Goal: Task Accomplishment & Management: Complete application form

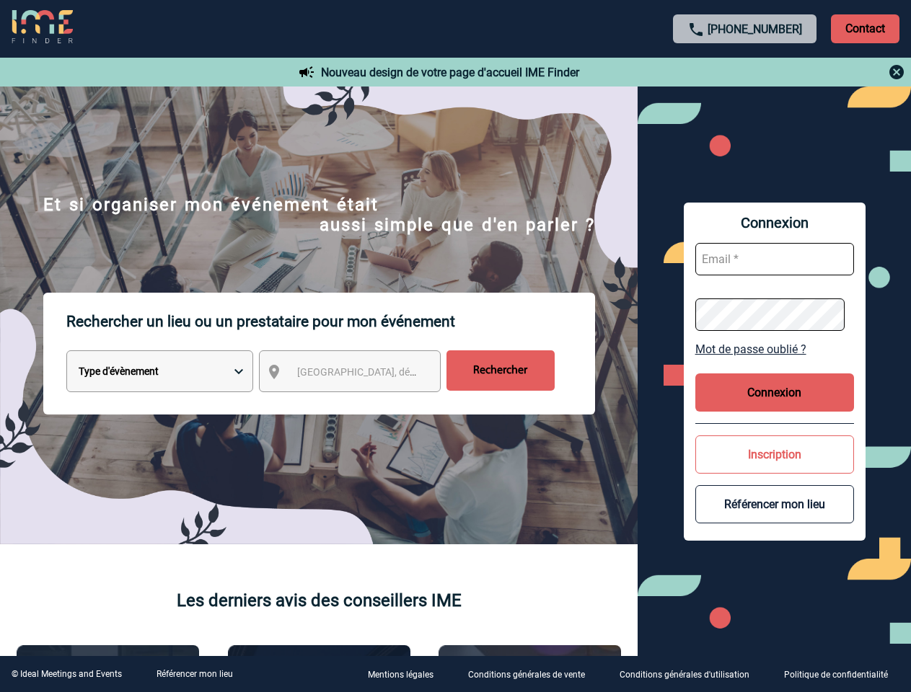
click at [455, 346] on p "Rechercher un lieu ou un prestataire pour mon événement" at bounding box center [330, 322] width 528 height 58
click at [864, 28] on p "Contact" at bounding box center [864, 28] width 68 height 29
click at [745, 72] on div at bounding box center [745, 71] width 321 height 17
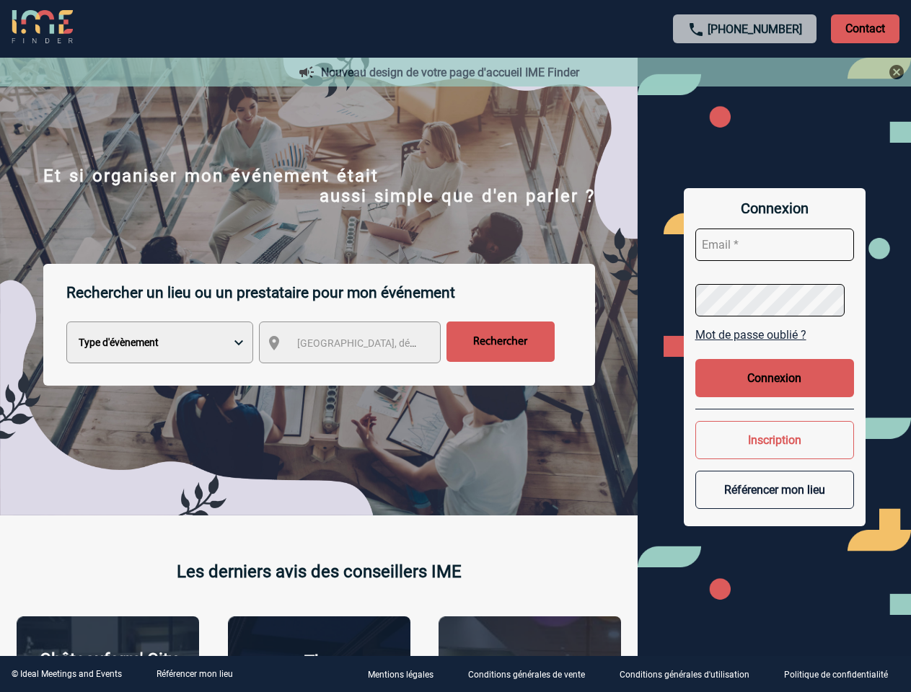
click at [363, 374] on div at bounding box center [455, 346] width 911 height 692
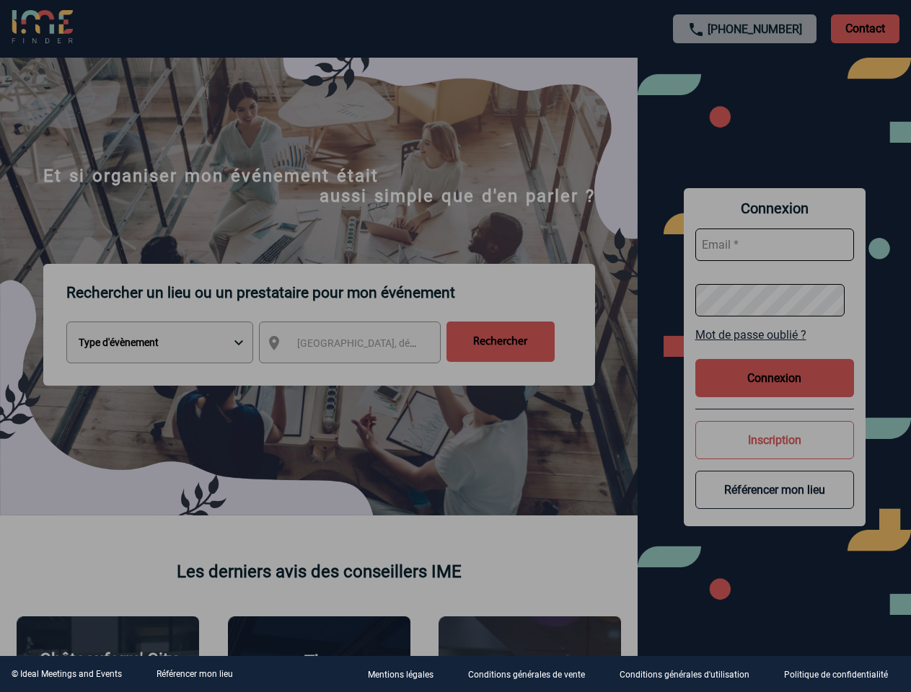
click at [774, 349] on div at bounding box center [455, 346] width 911 height 692
click at [774, 392] on div at bounding box center [455, 346] width 911 height 692
click at [774, 454] on div at bounding box center [455, 346] width 911 height 692
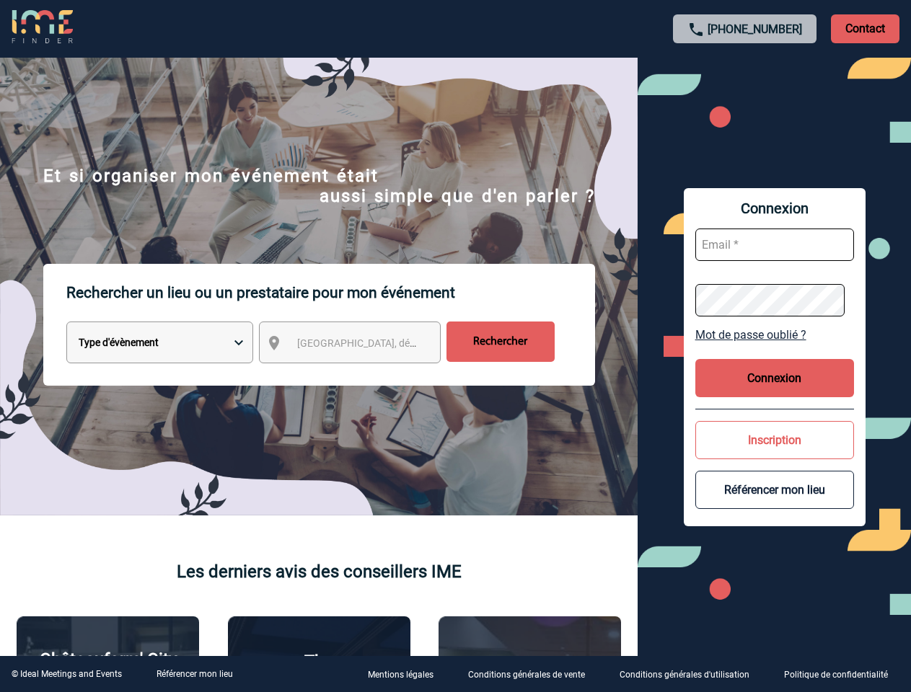
click at [774, 504] on button "Référencer mon lieu" at bounding box center [774, 490] width 159 height 38
click at [194, 674] on link "Référencer mon lieu" at bounding box center [194, 674] width 76 height 10
